Goal: Task Accomplishment & Management: Use online tool/utility

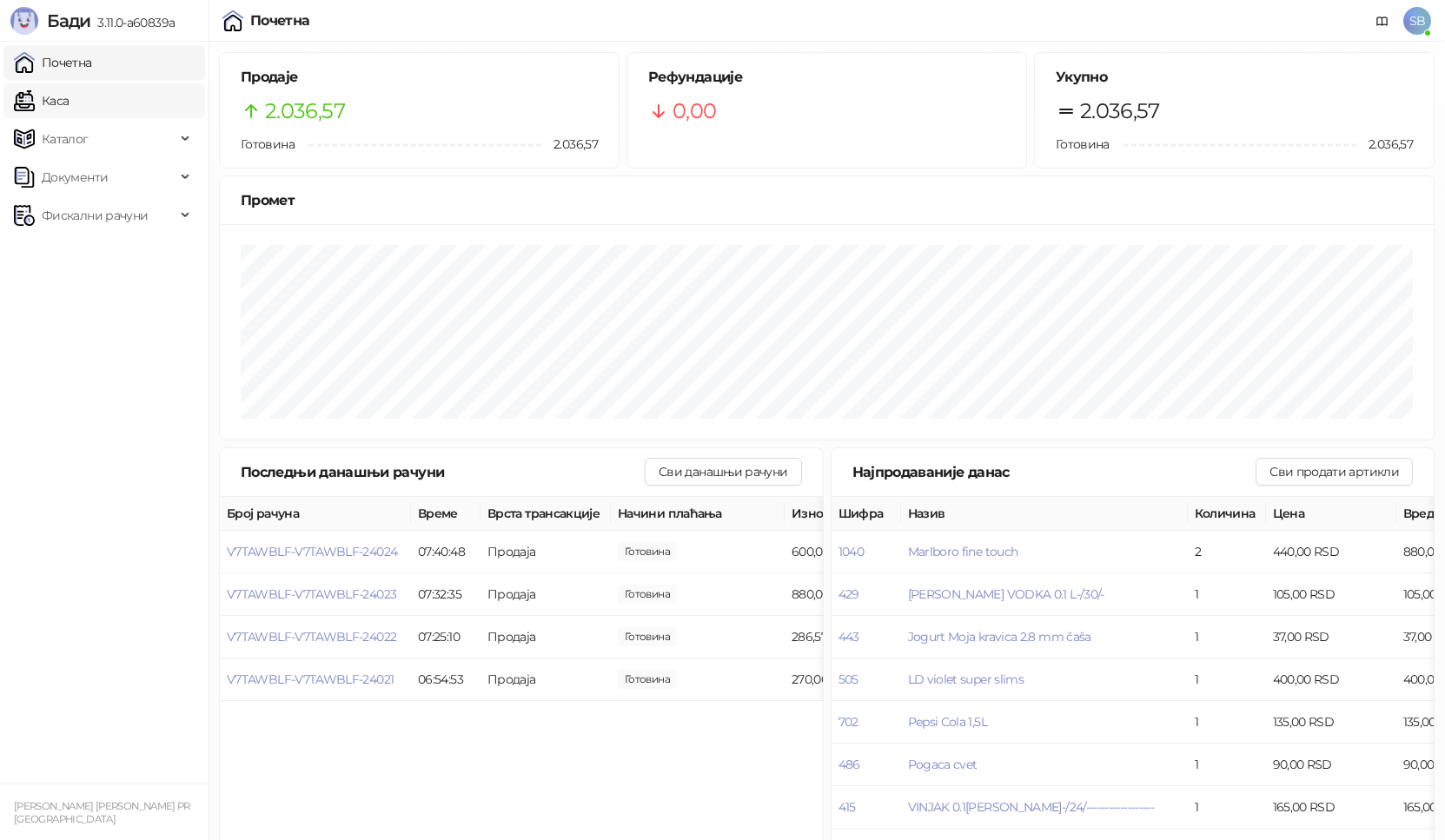
click at [63, 108] on link "Каса" at bounding box center [41, 100] width 55 height 34
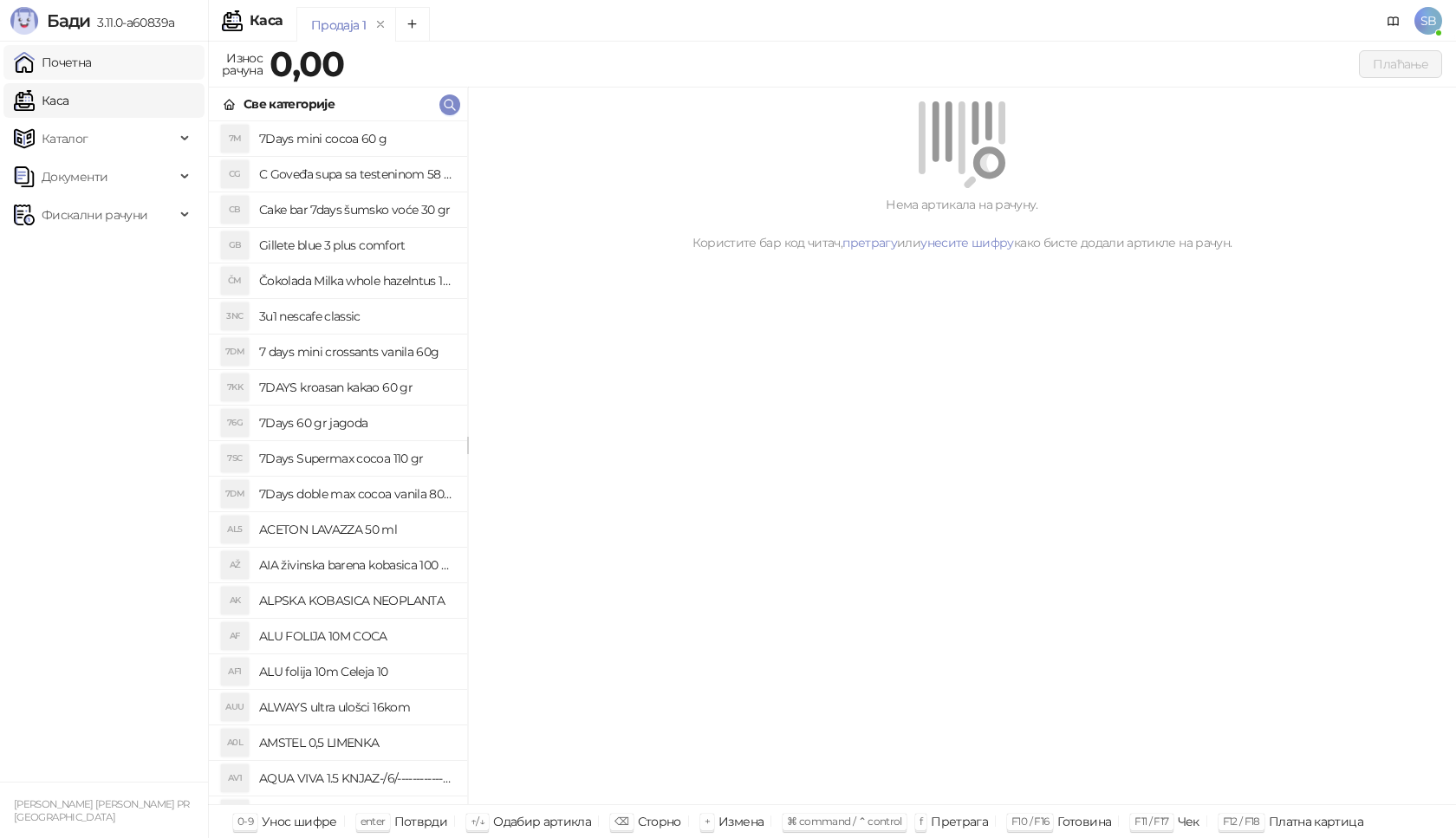
click at [74, 74] on link "Почетна" at bounding box center [53, 62] width 78 height 34
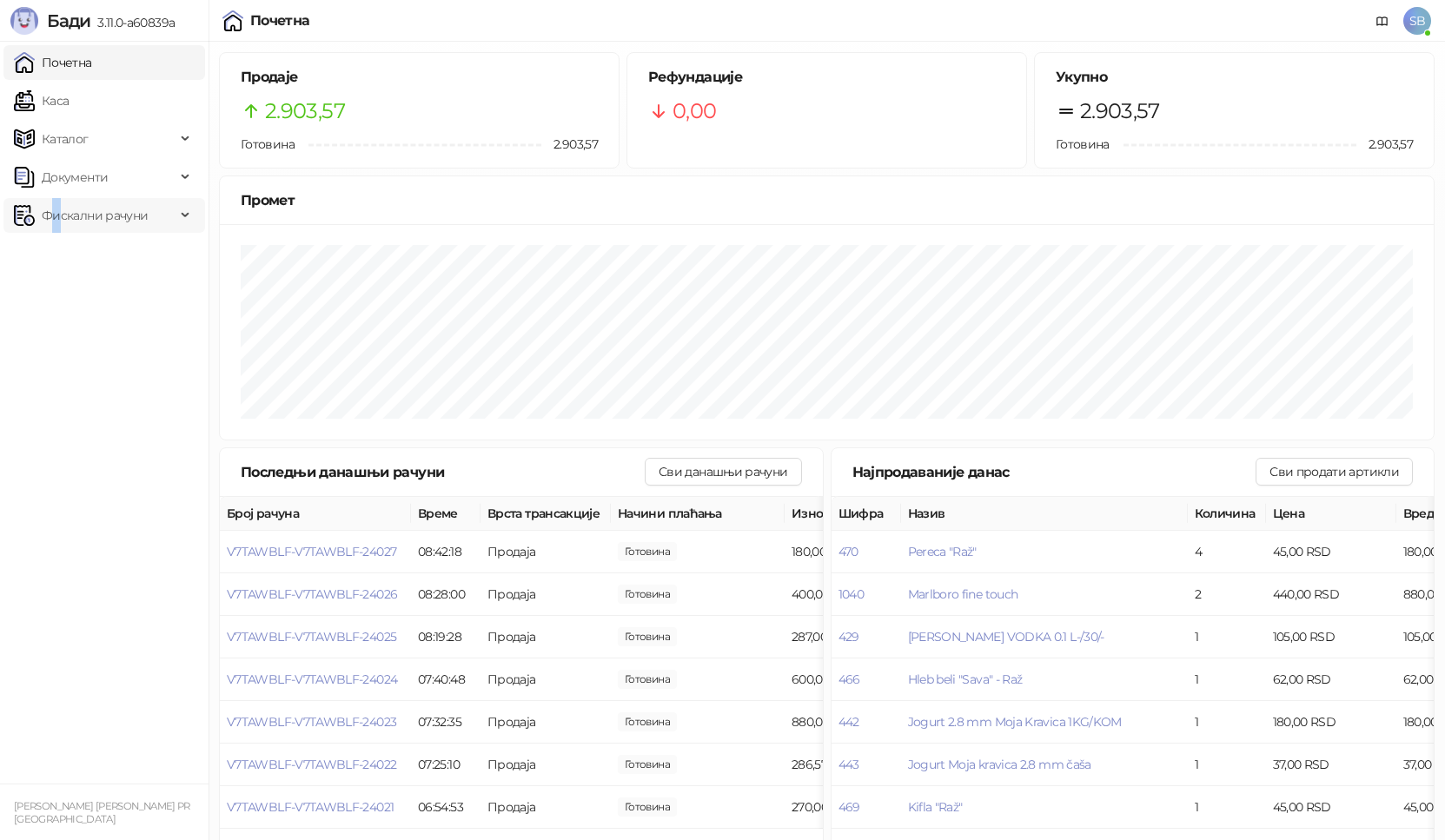
click at [56, 222] on span "Фискални рачуни" at bounding box center [95, 215] width 106 height 34
click at [137, 254] on link "Издати рачуни" at bounding box center [79, 254] width 117 height 34
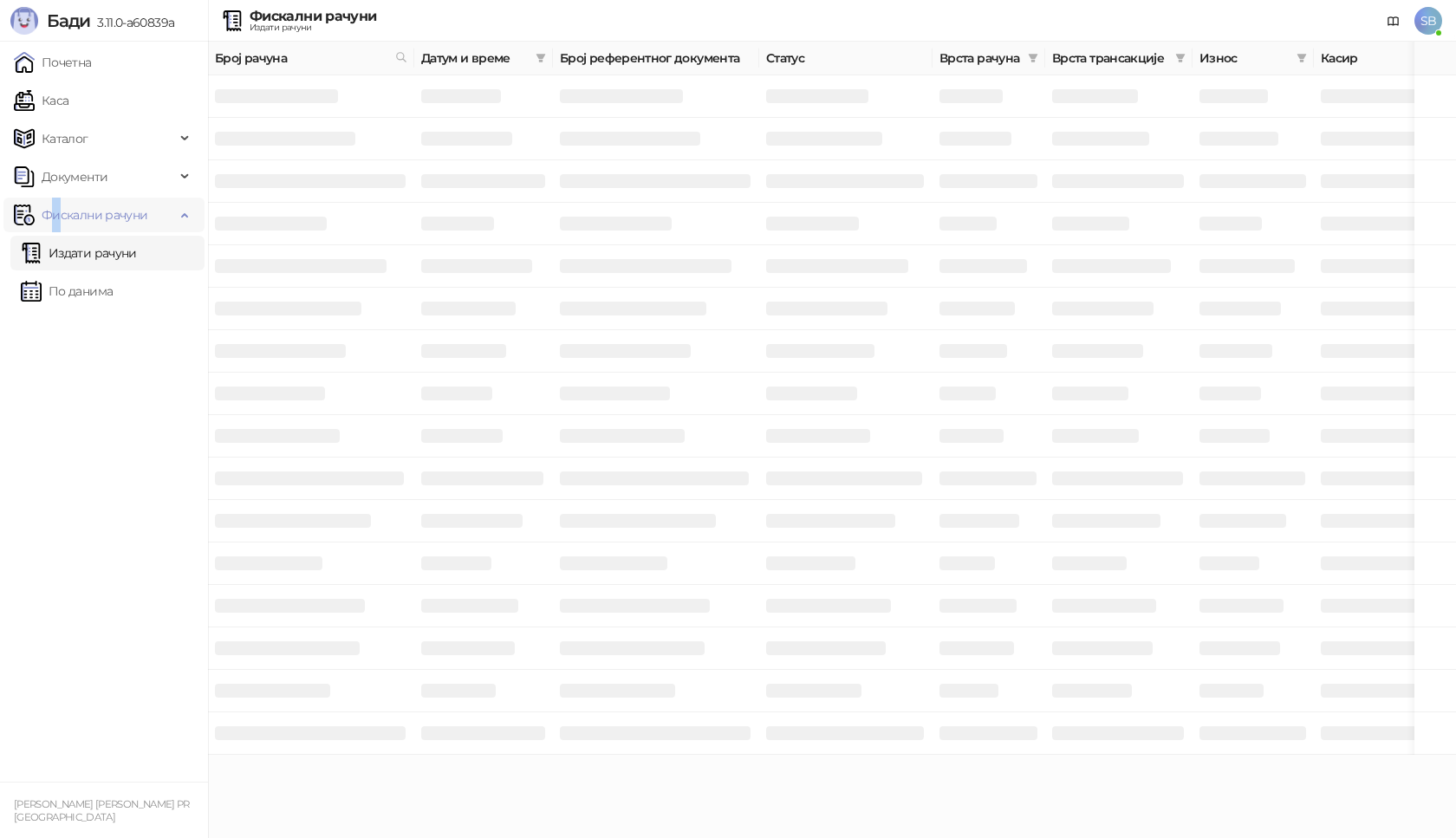
click at [81, 220] on span "Фискални рачуни" at bounding box center [95, 215] width 106 height 34
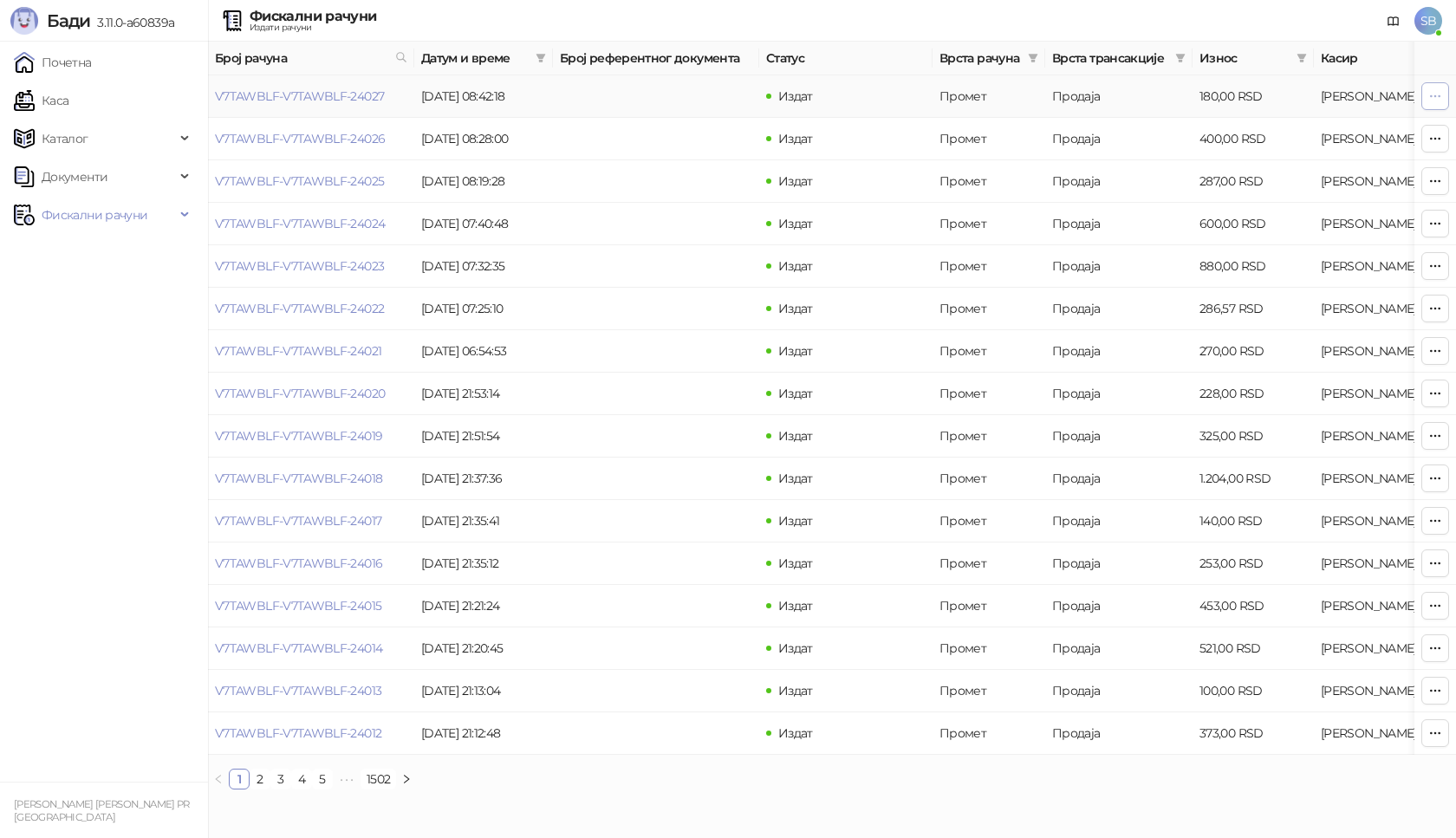
click at [1436, 93] on icon "button" at bounding box center [1435, 96] width 14 height 14
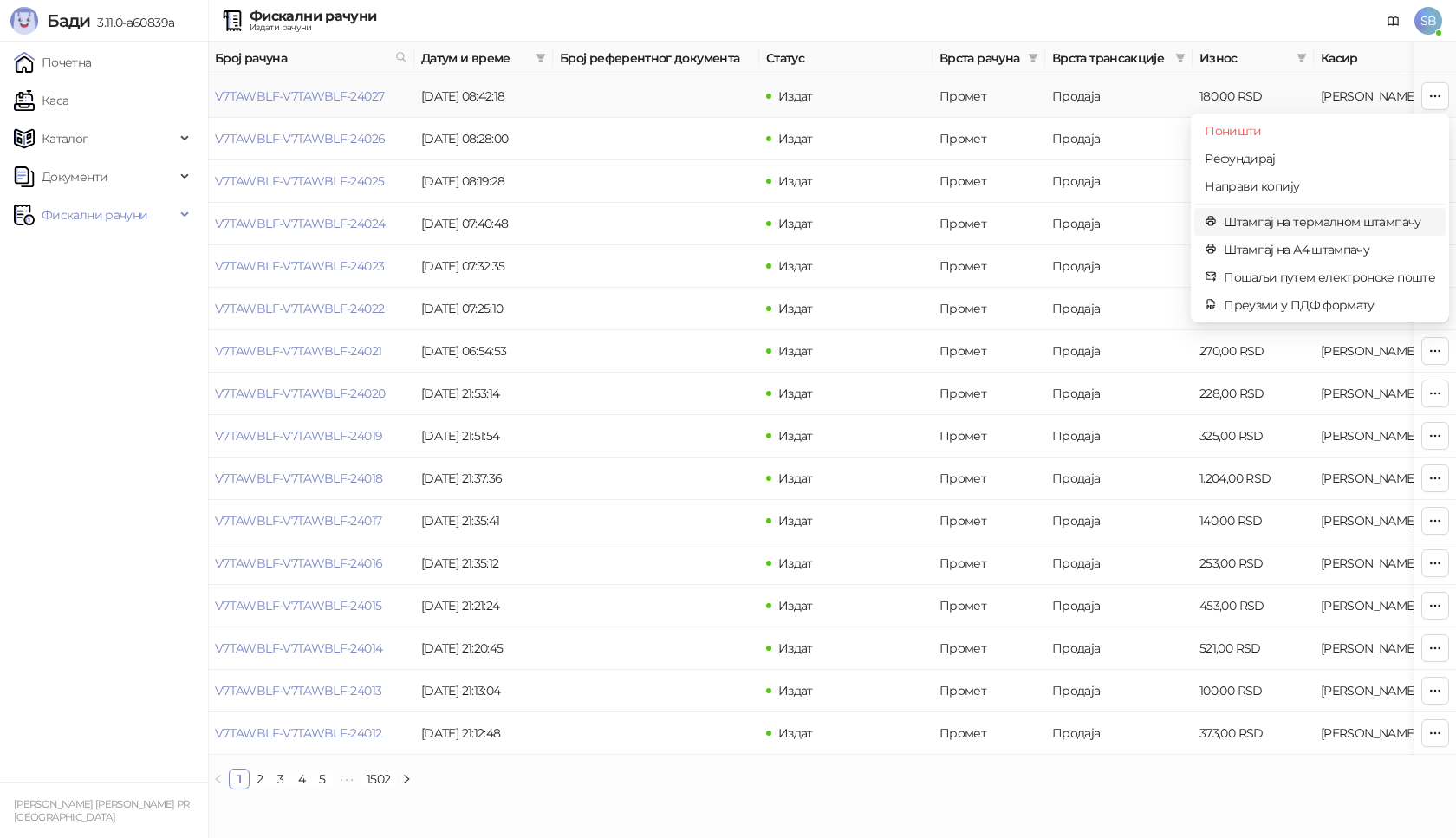
click at [1333, 225] on span "Штампај на термалном штампачу" at bounding box center [1330, 221] width 212 height 19
